Goal: Transaction & Acquisition: Purchase product/service

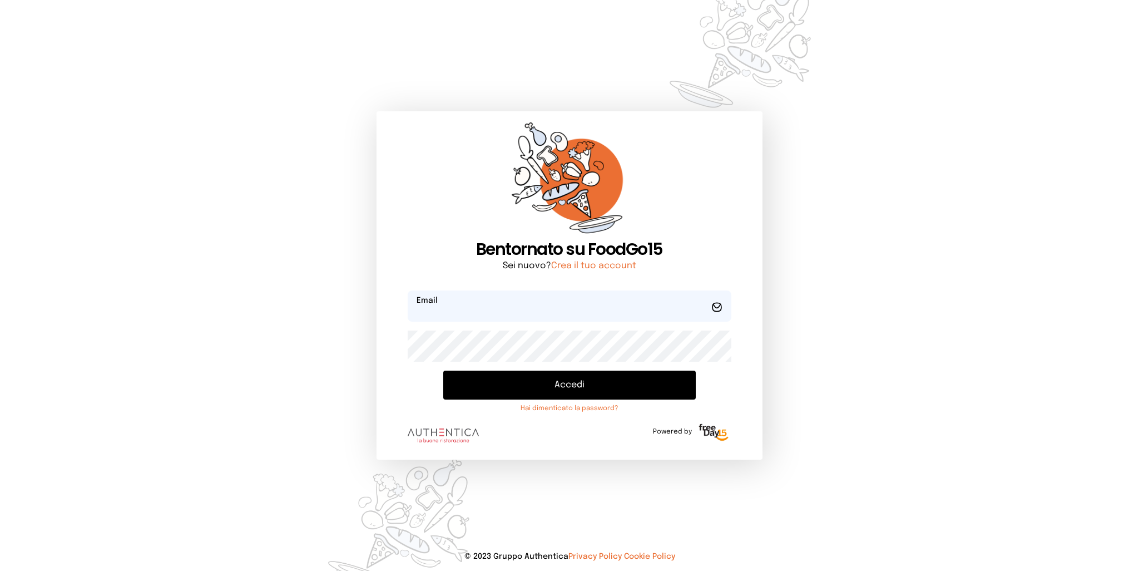
type input "**********"
click at [535, 392] on button "Accedi" at bounding box center [569, 385] width 252 height 29
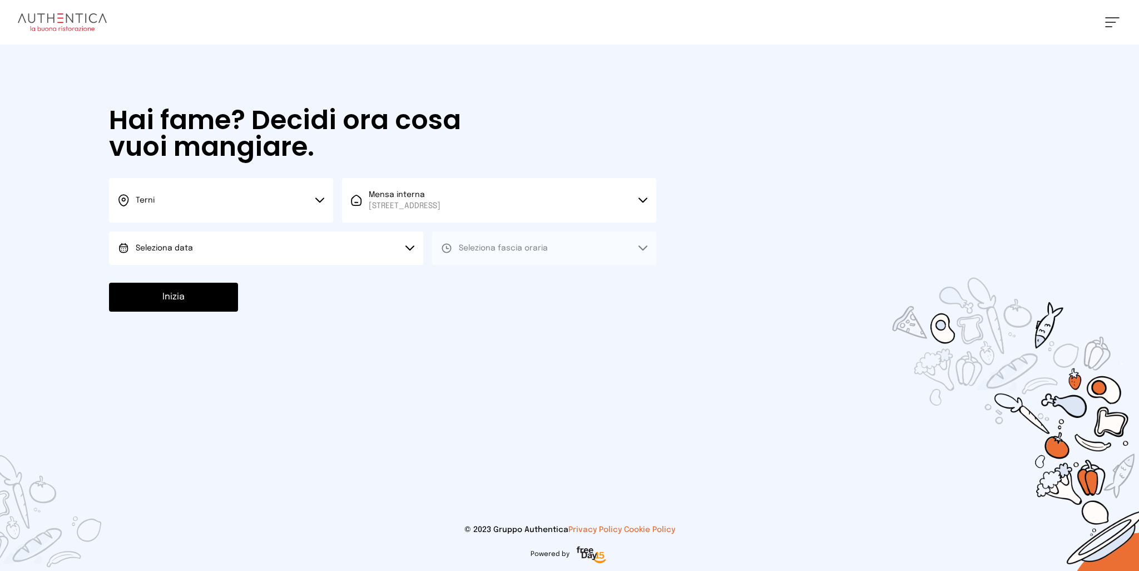
click at [268, 251] on button "Seleziona data" at bounding box center [266, 247] width 314 height 33
click at [176, 276] on span "[DATE], [DATE]" at bounding box center [163, 279] width 55 height 11
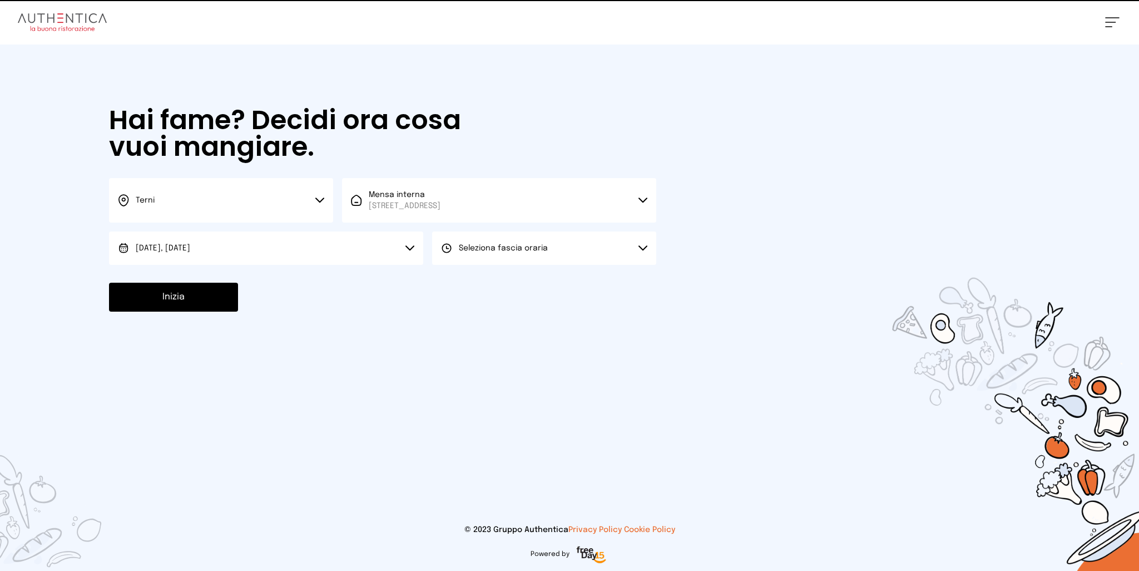
click at [492, 249] on span "Seleziona fascia oraria" at bounding box center [503, 248] width 89 height 8
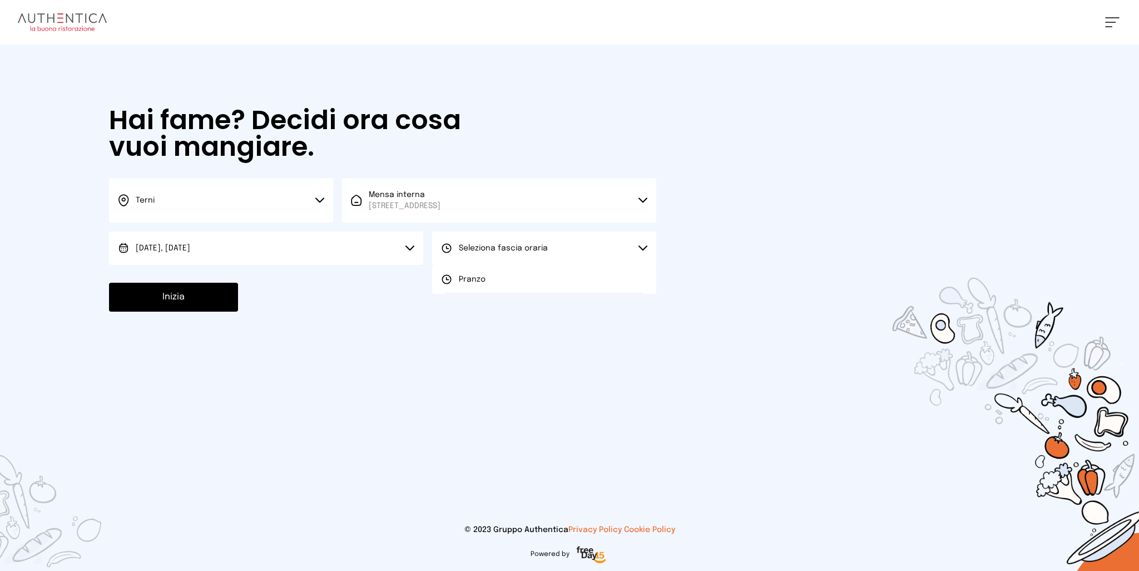
drag, startPoint x: 457, startPoint y: 281, endPoint x: 236, endPoint y: 288, distance: 220.4
click at [457, 280] on div "Pranzo" at bounding box center [463, 279] width 45 height 11
click at [216, 299] on button "Inizia" at bounding box center [173, 297] width 129 height 29
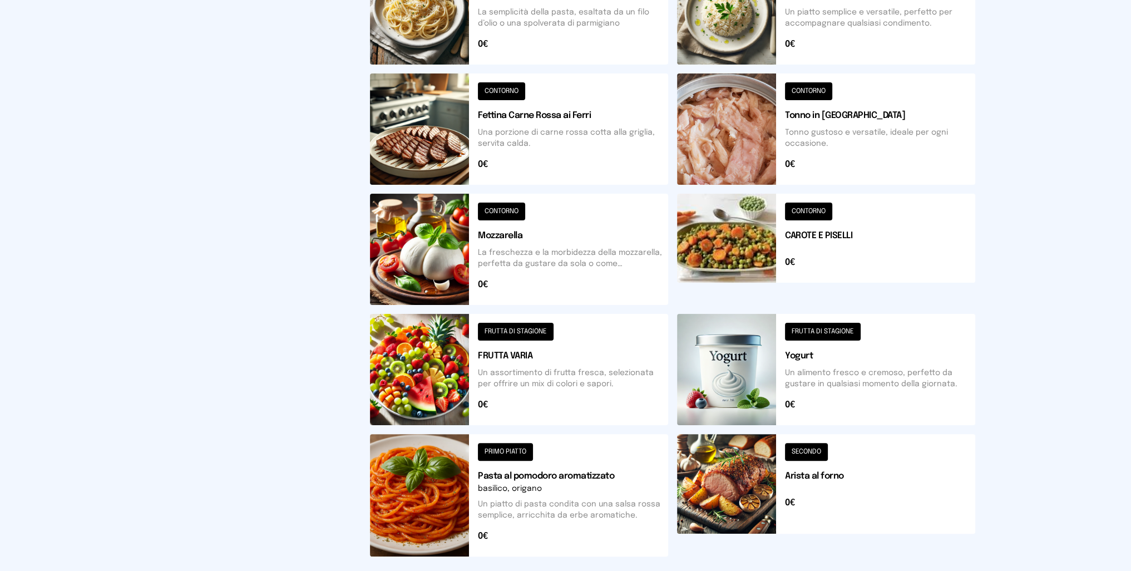
scroll to position [334, 0]
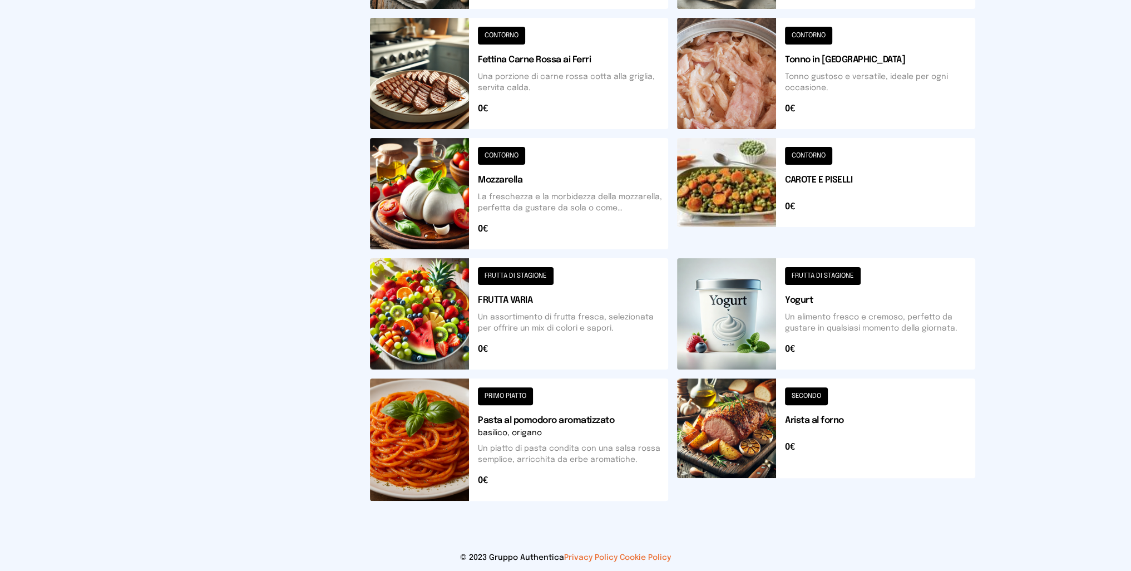
click at [422, 447] on button at bounding box center [519, 439] width 298 height 122
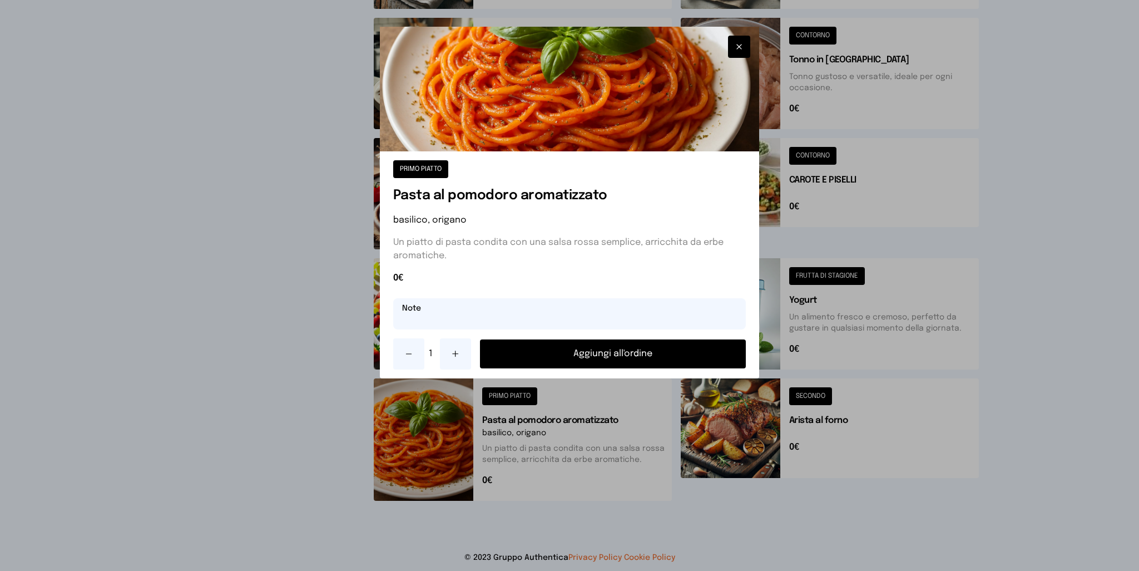
click at [439, 316] on input "text" at bounding box center [569, 313] width 353 height 31
type input "**********"
click at [607, 354] on button "Aggiungi all'ordine" at bounding box center [613, 353] width 266 height 29
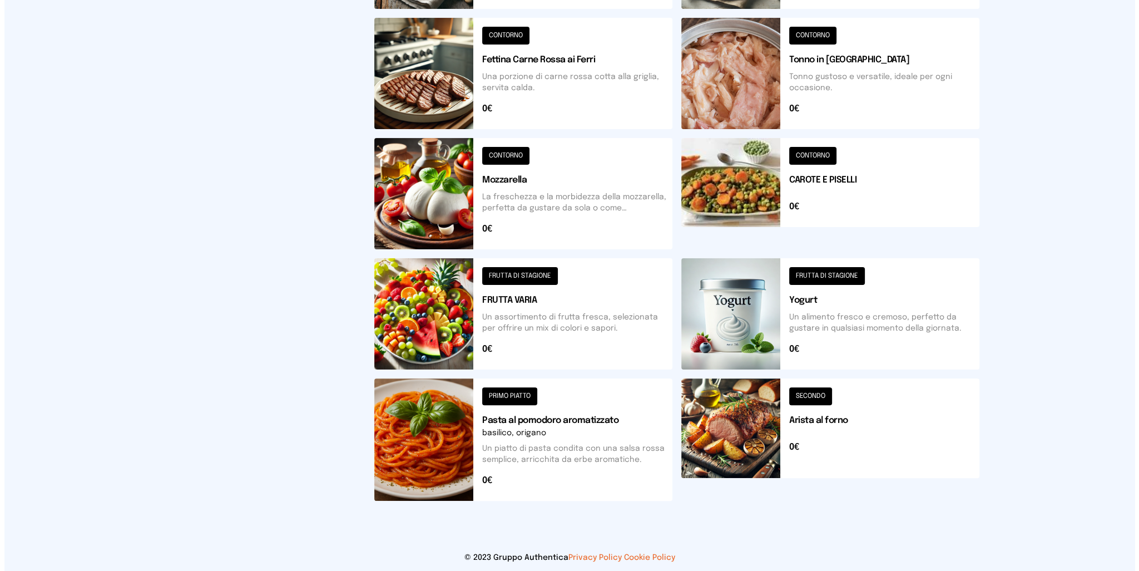
scroll to position [0, 0]
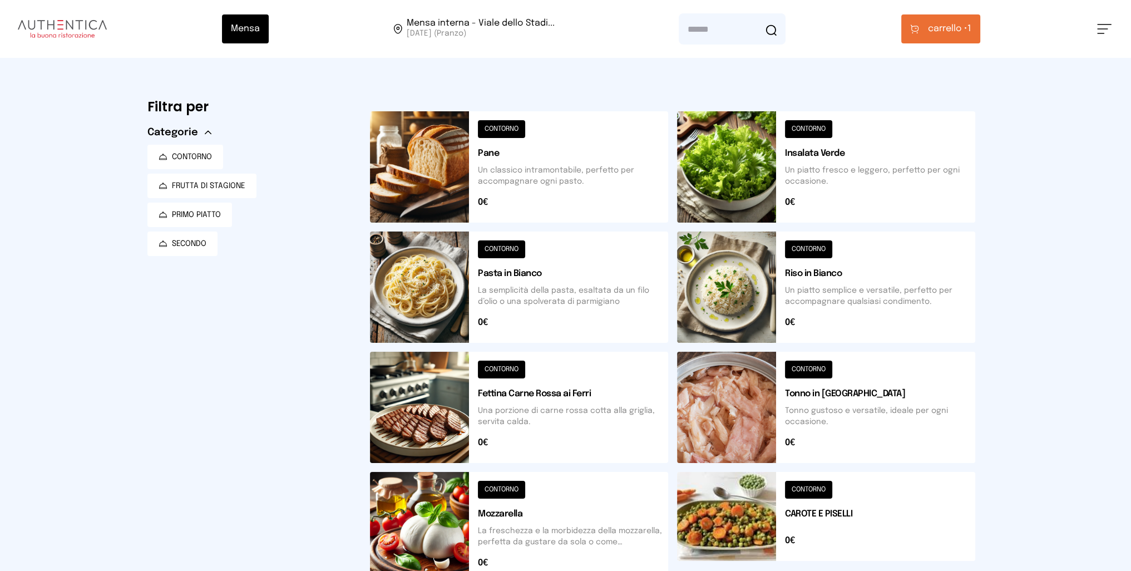
click at [956, 21] on button "carrello • 1" at bounding box center [940, 28] width 79 height 29
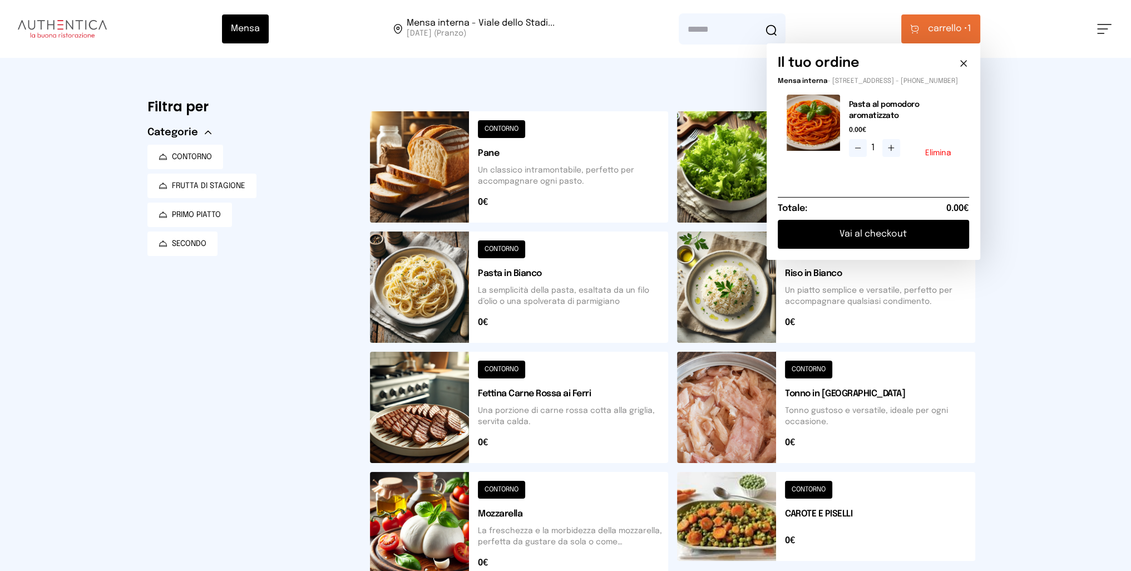
click at [900, 240] on button "Vai al checkout" at bounding box center [873, 234] width 191 height 29
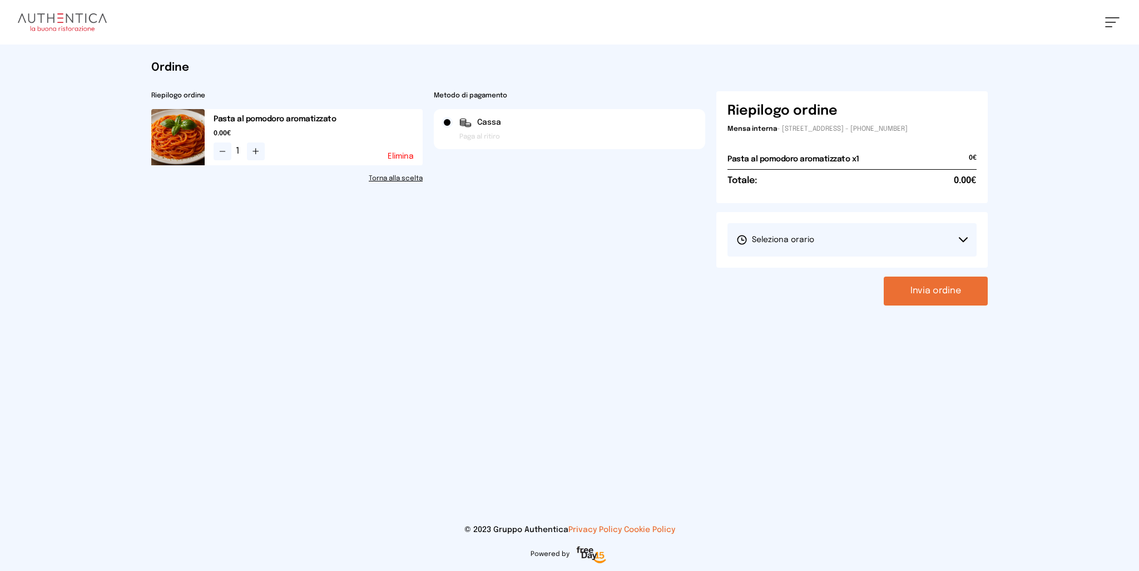
click at [837, 239] on button "Seleziona orario" at bounding box center [852, 239] width 249 height 33
click at [792, 273] on span "1° Turno (13:00 - 15:00)" at bounding box center [779, 270] width 84 height 11
click at [925, 292] on button "Invia ordine" at bounding box center [936, 290] width 104 height 29
